Goal: Information Seeking & Learning: Learn about a topic

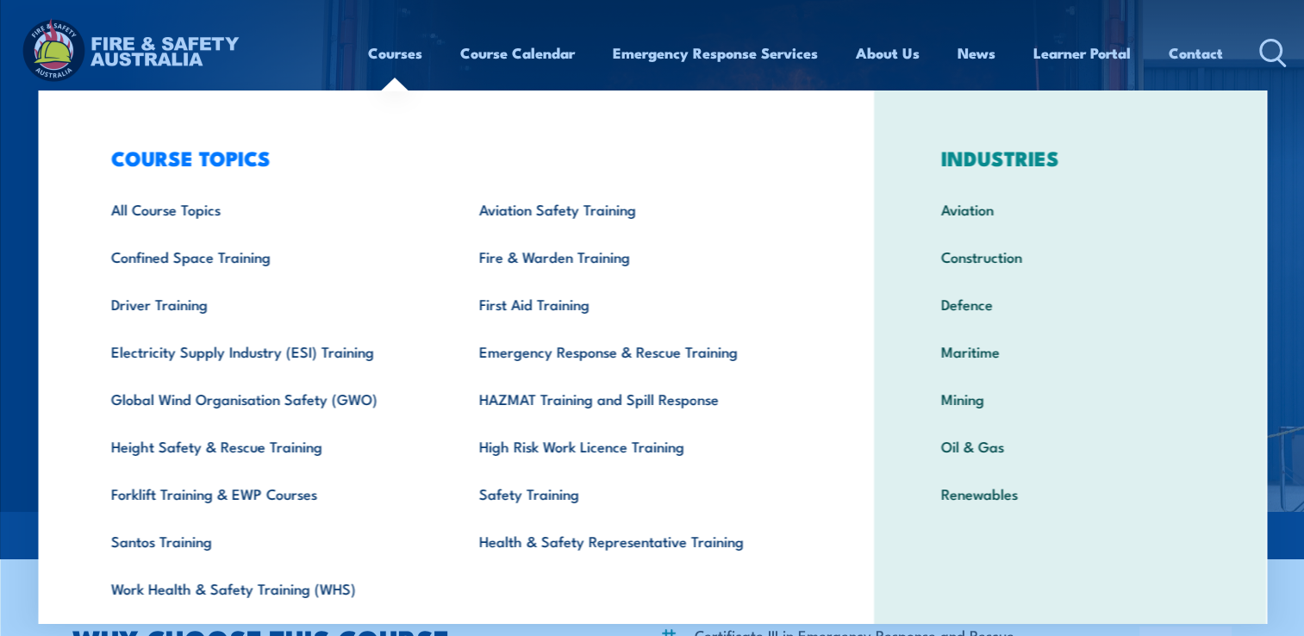
click at [390, 53] on link "Courses" at bounding box center [395, 53] width 54 height 46
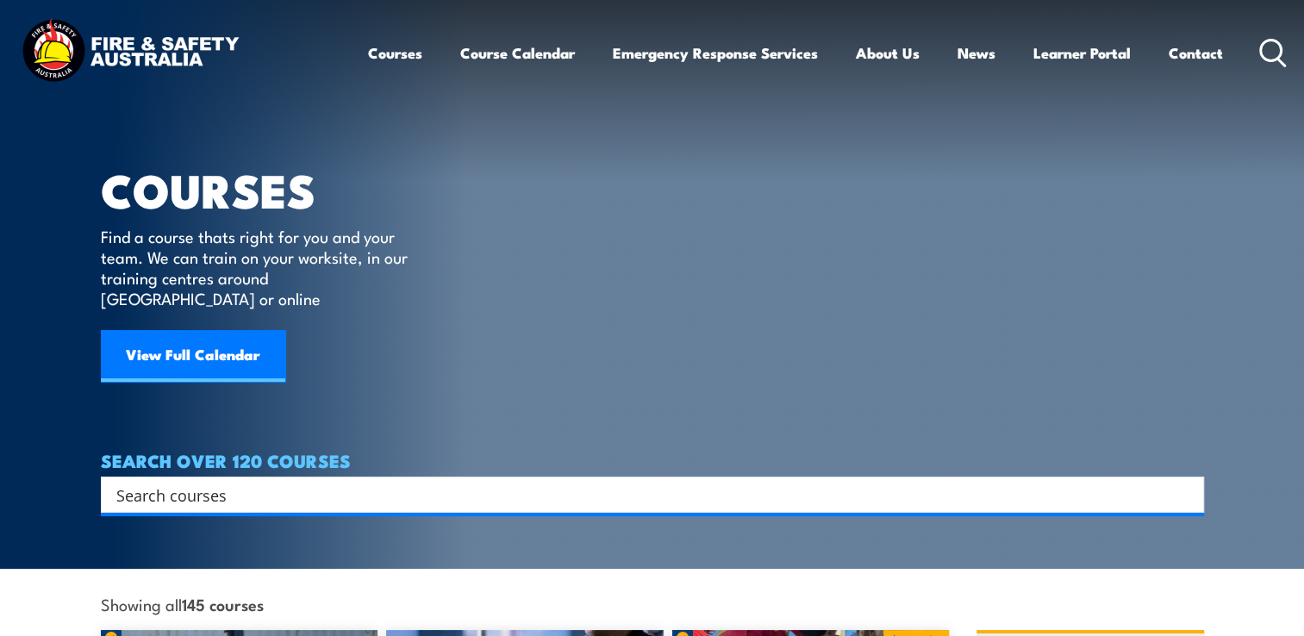
click at [390, 53] on link "Courses" at bounding box center [395, 53] width 54 height 46
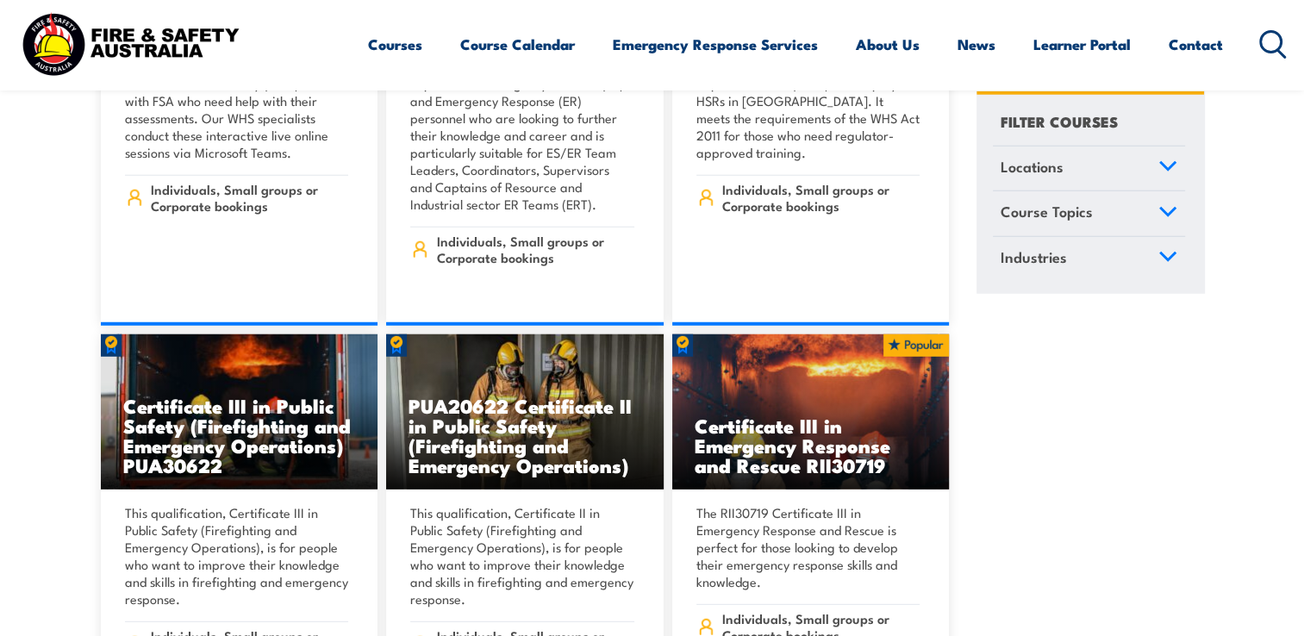
scroll to position [4672, 0]
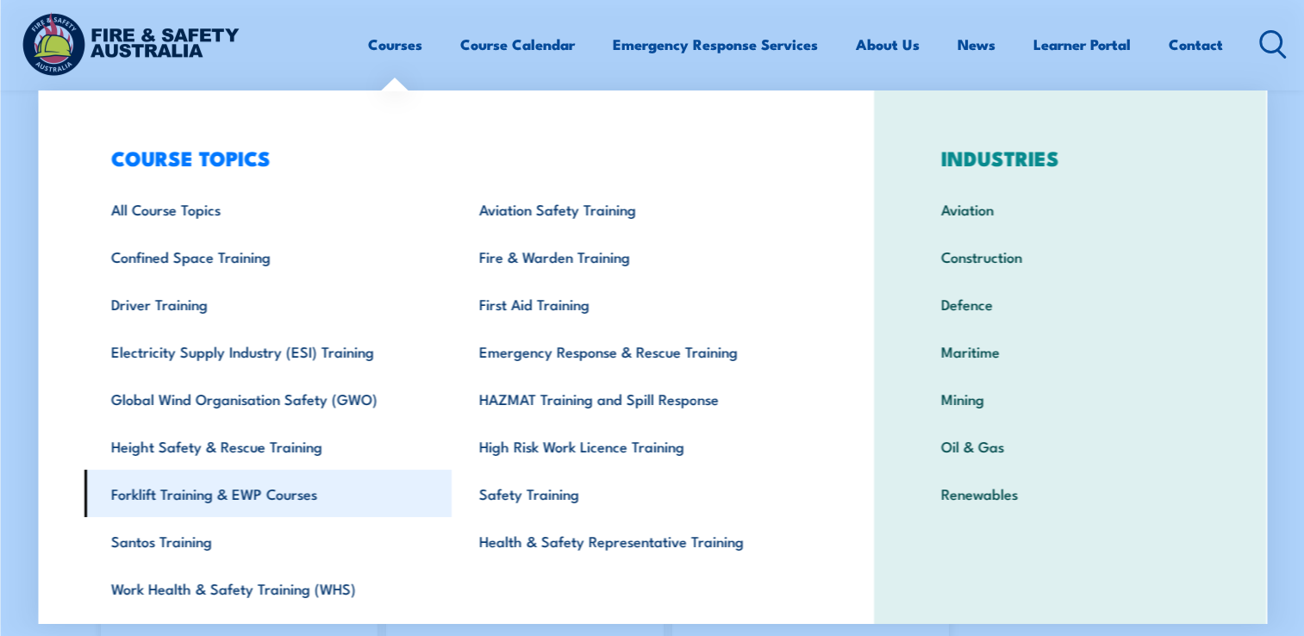
click at [219, 488] on link "Forklift Training & EWP Courses" at bounding box center [268, 493] width 368 height 47
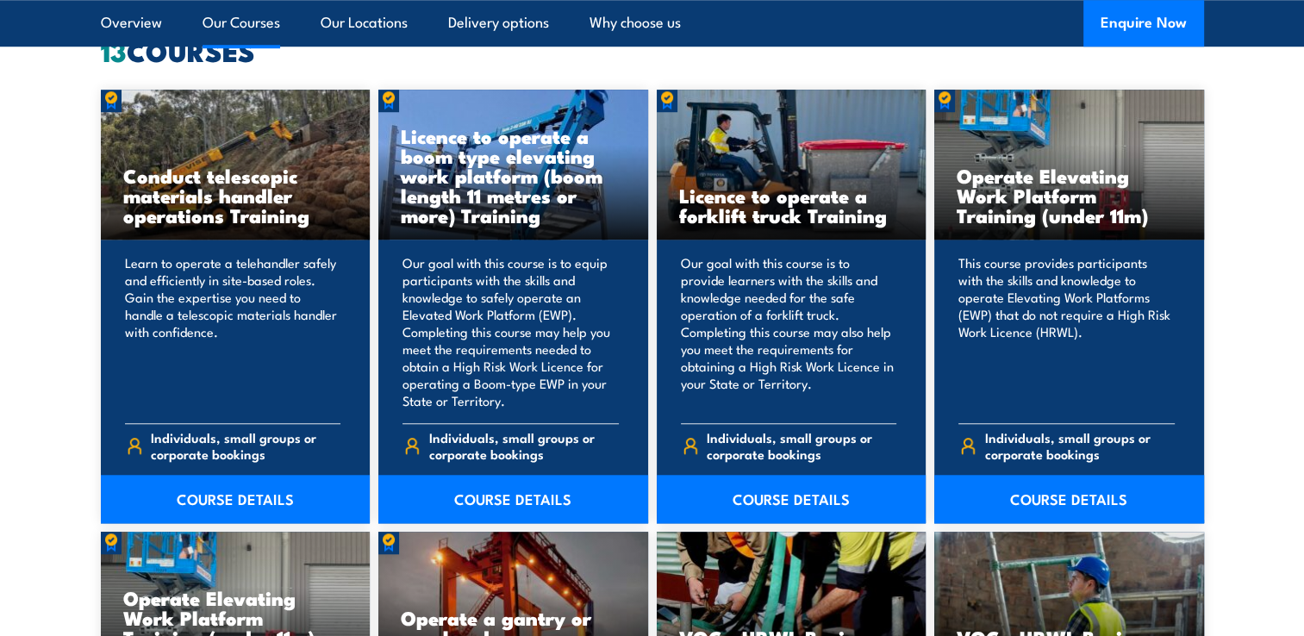
scroll to position [1367, 0]
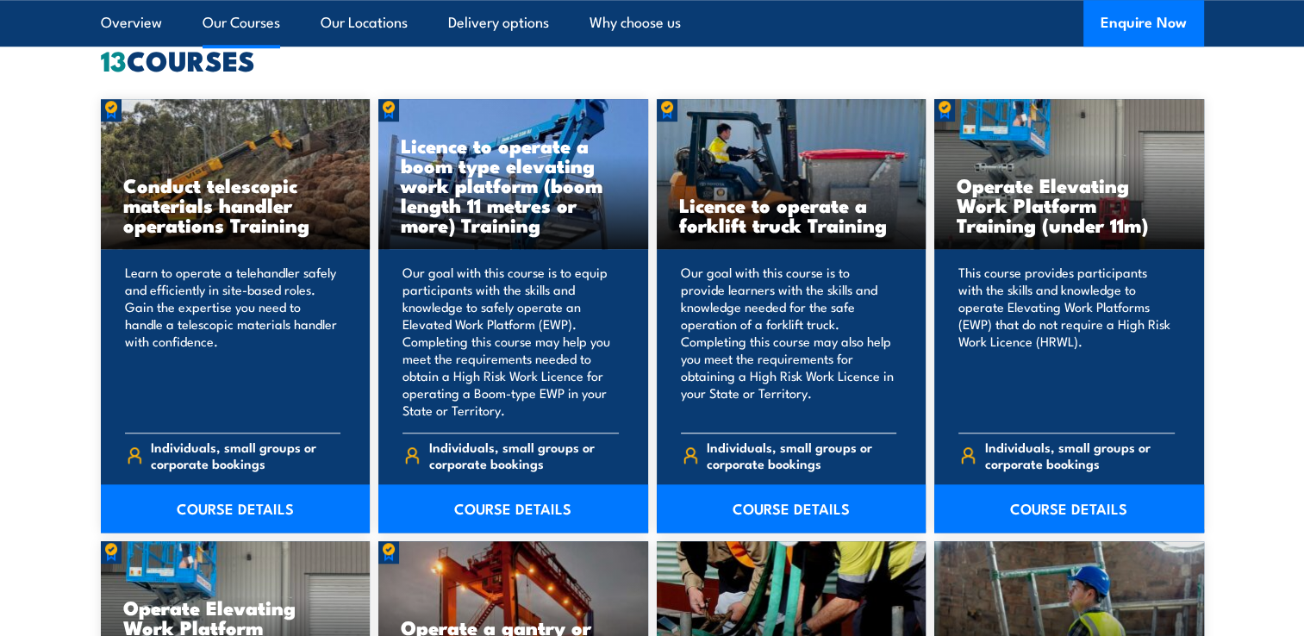
click at [827, 363] on p "Our goal with this course is to provide learners with the skills and knowledge …" at bounding box center [789, 341] width 216 height 155
click at [807, 508] on link "COURSE DETAILS" at bounding box center [792, 508] width 270 height 48
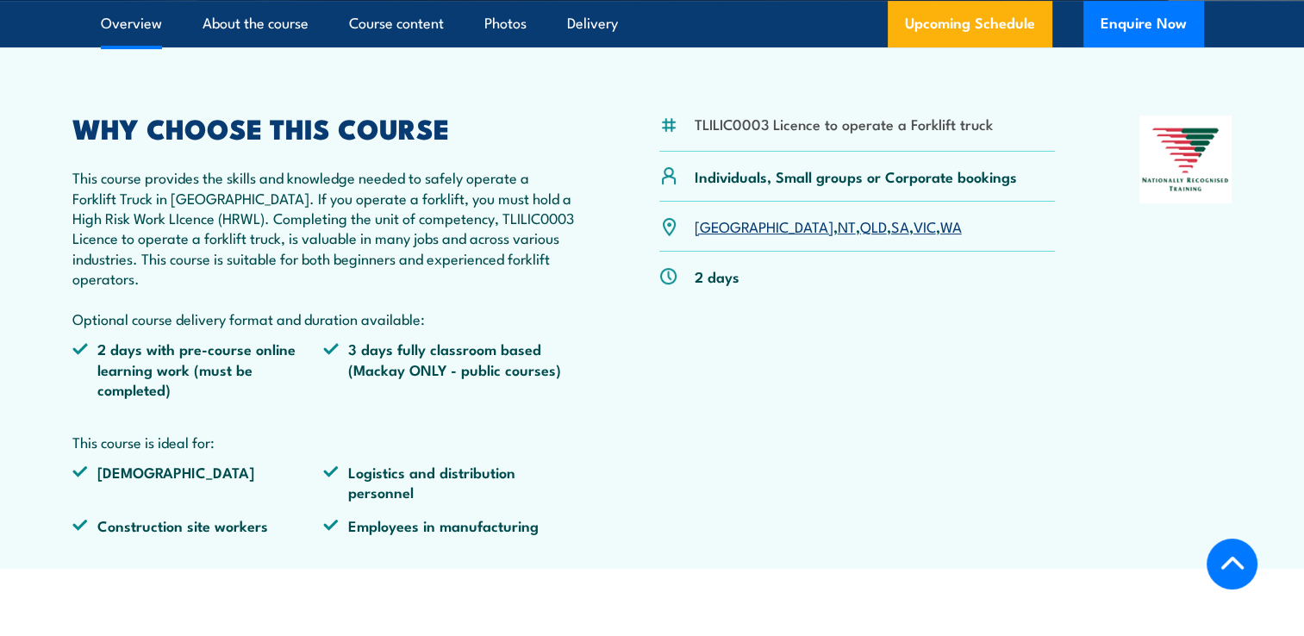
scroll to position [586, 0]
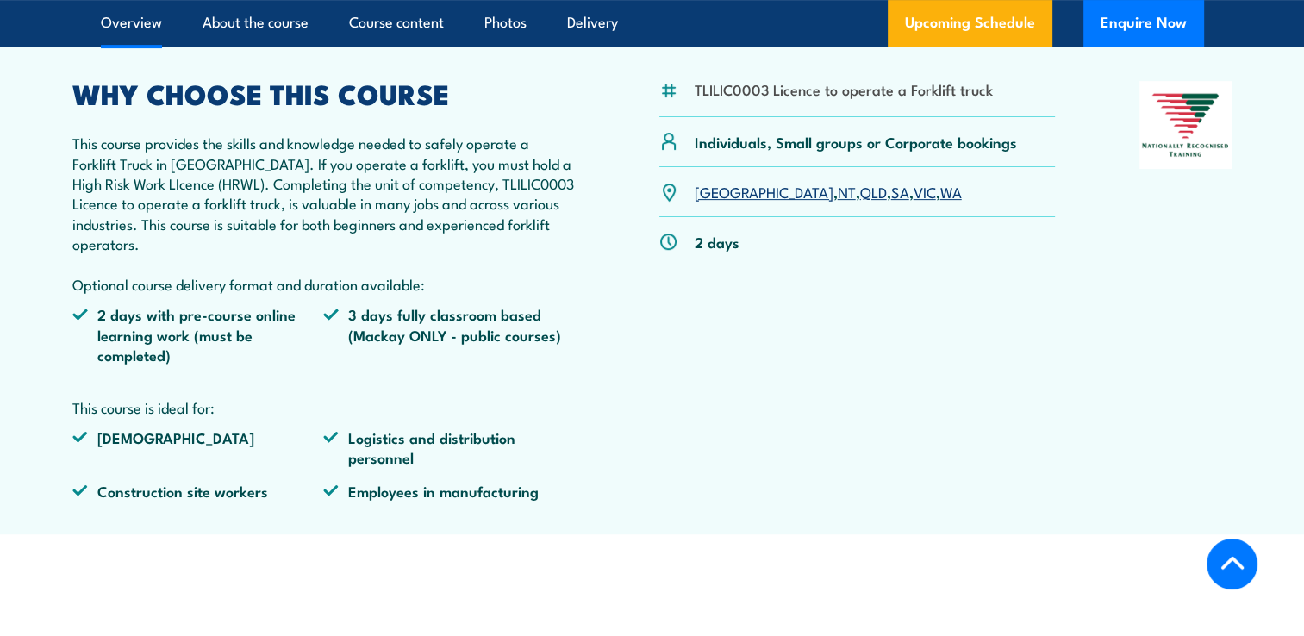
click at [860, 187] on link "QLD" at bounding box center [873, 191] width 27 height 21
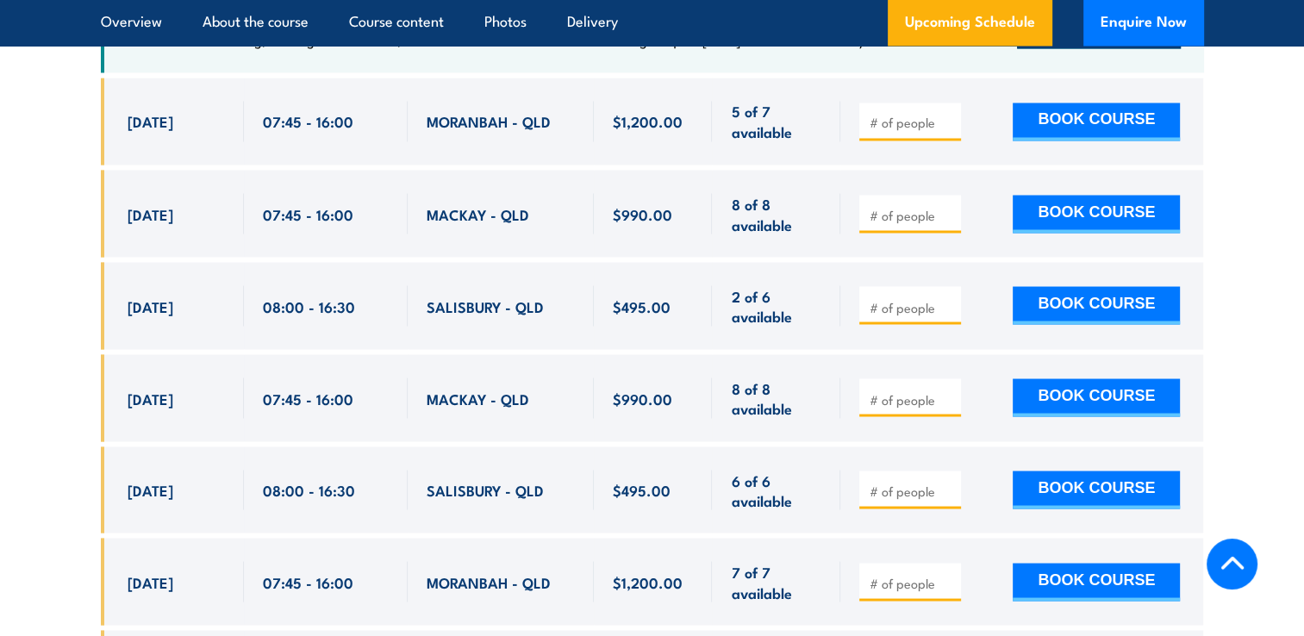
scroll to position [3091, 0]
